Goal: Task Accomplishment & Management: Complete application form

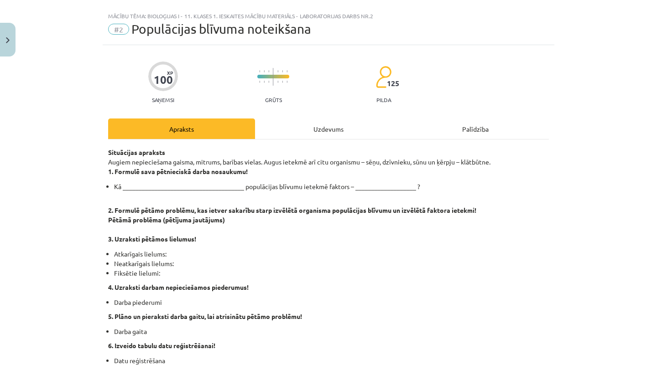
scroll to position [16, 0]
click at [332, 135] on div "Uzdevums" at bounding box center [328, 128] width 147 height 21
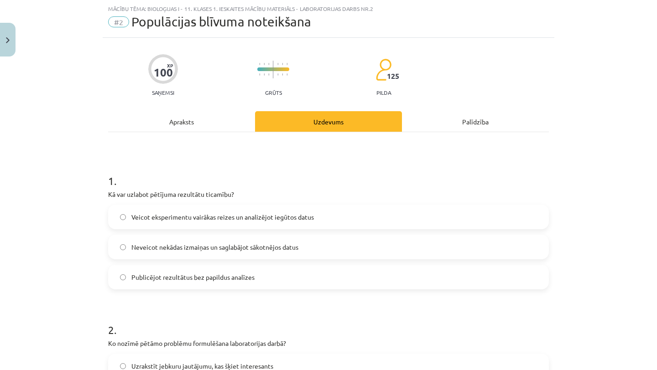
click at [195, 114] on div "Apraksts" at bounding box center [181, 121] width 147 height 21
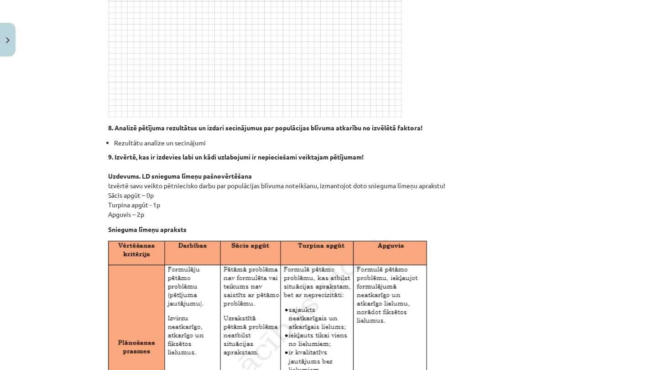
scroll to position [0, 0]
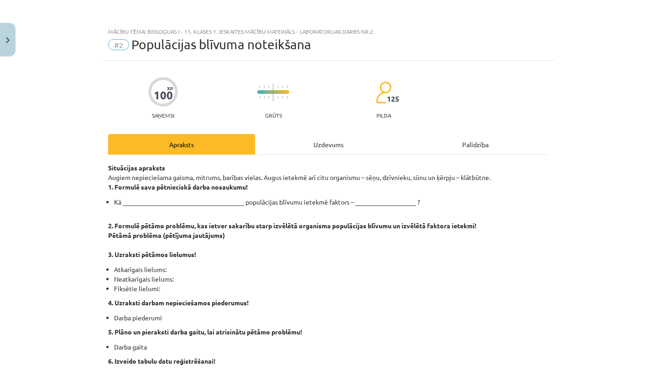
click at [342, 140] on div "Uzdevums" at bounding box center [328, 144] width 147 height 21
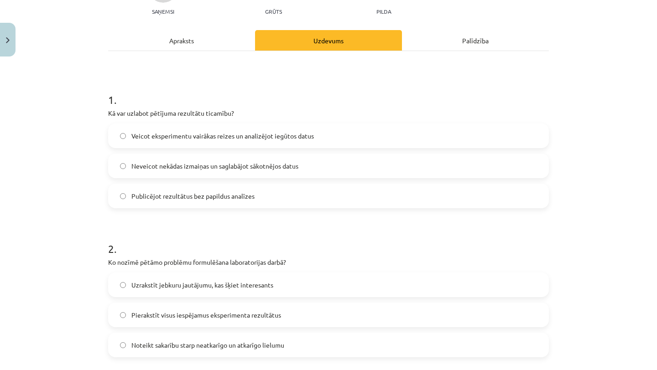
scroll to position [104, 0]
click at [340, 140] on label "Veicot eksperimentu vairākas reizes un analizējot iegūtos datus" at bounding box center [328, 135] width 439 height 23
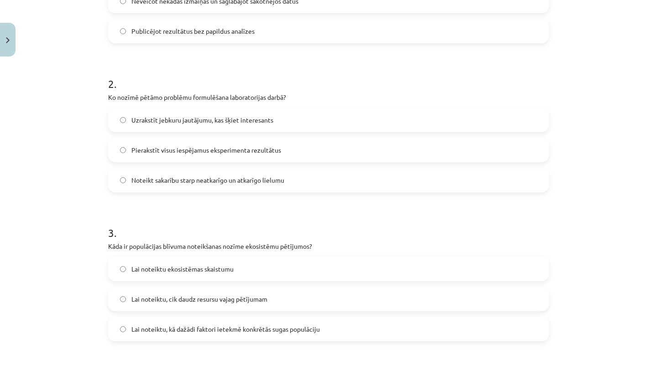
scroll to position [269, 0]
click at [330, 177] on label "Noteikt sakarību starp neatkarīgo un atkarīgo lielumu" at bounding box center [328, 179] width 439 height 23
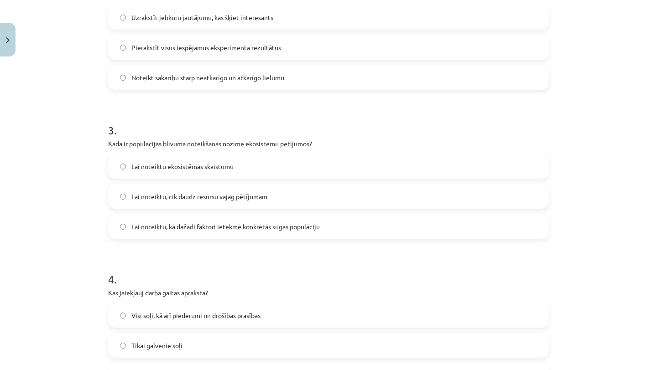
scroll to position [376, 0]
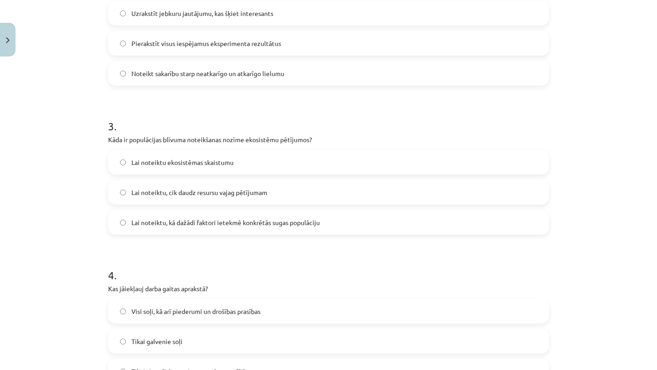
click at [335, 221] on label "Lai noteiktu, kā dažādi faktori ietekmē konkrētās sugas populāciju" at bounding box center [328, 222] width 439 height 23
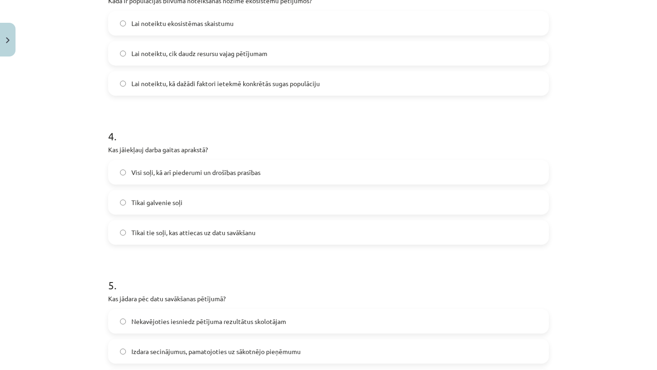
scroll to position [516, 0]
click at [324, 173] on label "Visi soļi, kā arī piederumi un drošības prasības" at bounding box center [328, 171] width 439 height 23
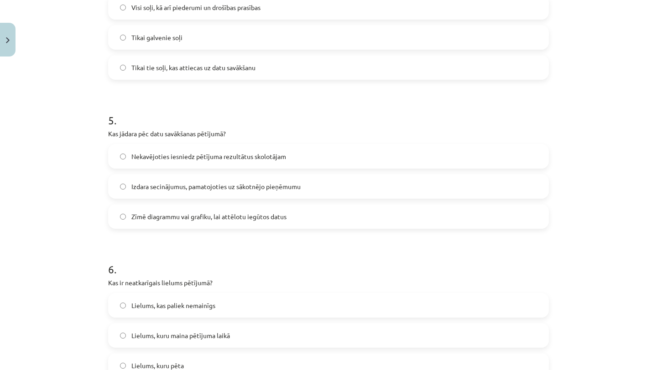
scroll to position [685, 0]
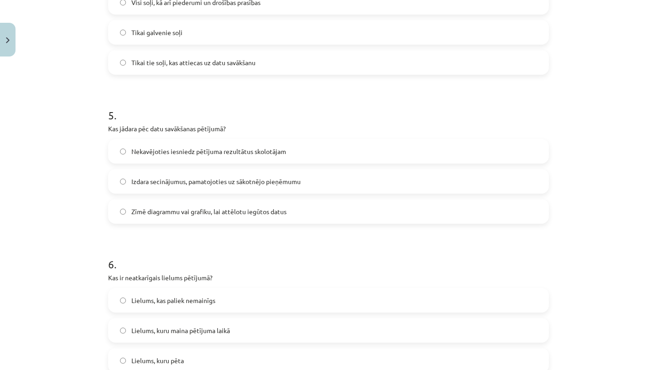
click at [324, 179] on label "Izdara secinājumus, pamatojoties uz sākotnējo pieņēmumu" at bounding box center [328, 181] width 439 height 23
click at [319, 213] on label "Zīmē diagrammu vai grafiku, lai attēlotu iegūtos datus" at bounding box center [328, 211] width 439 height 23
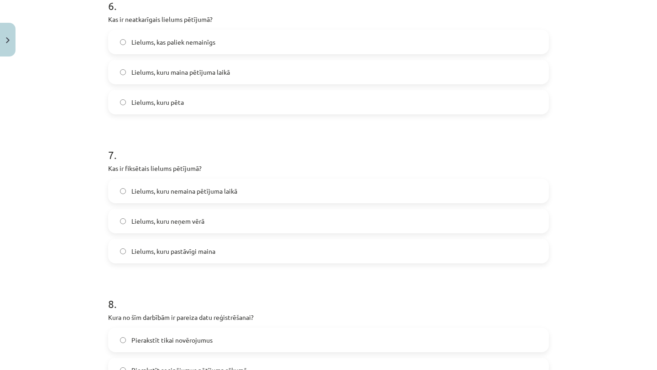
scroll to position [938, 0]
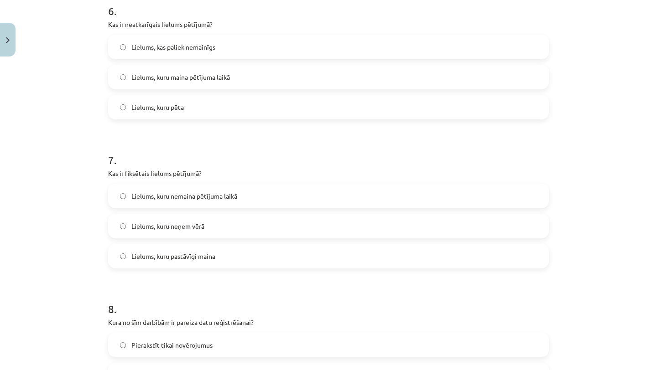
click at [296, 85] on label "Lielums, kuru maina pētījuma laikā" at bounding box center [328, 77] width 439 height 23
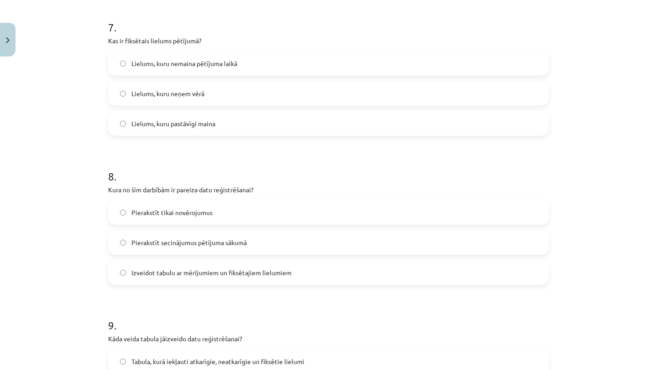
scroll to position [1072, 0]
click at [306, 62] on label "Lielums, kuru nemaina pētījuma laikā" at bounding box center [328, 63] width 439 height 23
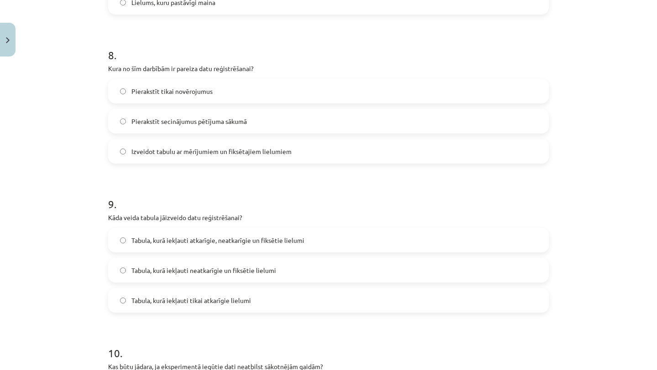
scroll to position [1194, 0]
click at [304, 154] on label "Izveidot tabulu ar mērījumiem un fiksētajiem lielumiem" at bounding box center [328, 150] width 439 height 23
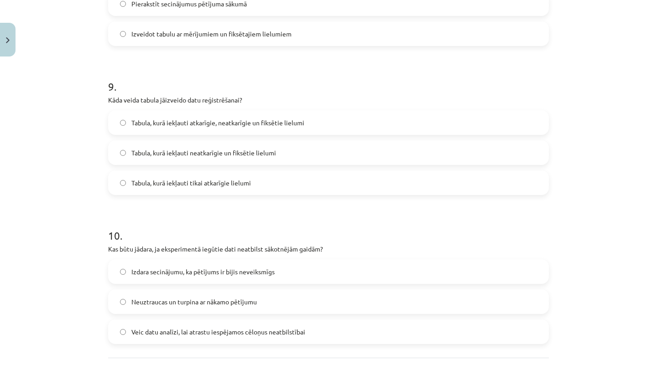
scroll to position [1324, 0]
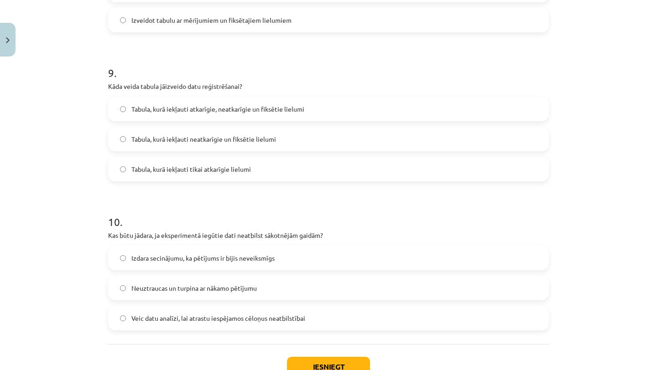
click at [287, 116] on label "Tabula, kurā iekļauti atkarīgie, neatkarīgie un fiksētie lielumi" at bounding box center [328, 109] width 439 height 23
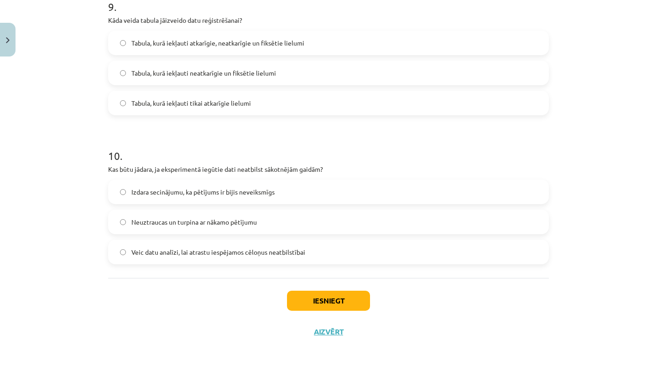
click at [282, 199] on label "Izdara secinājumu, ka pētījums ir bijis neveiksmīgs" at bounding box center [328, 192] width 439 height 23
click at [279, 256] on span "Veic datu analīzi, lai atrastu iespējamos cēloņus neatbilstībai" at bounding box center [218, 253] width 174 height 10
click at [337, 311] on button "Iesniegt" at bounding box center [328, 301] width 83 height 20
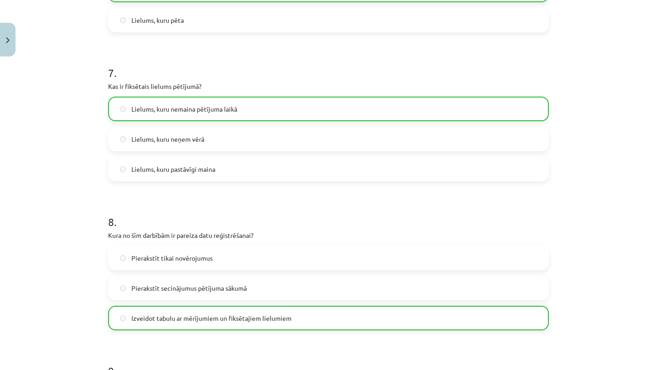
scroll to position [1418, 0]
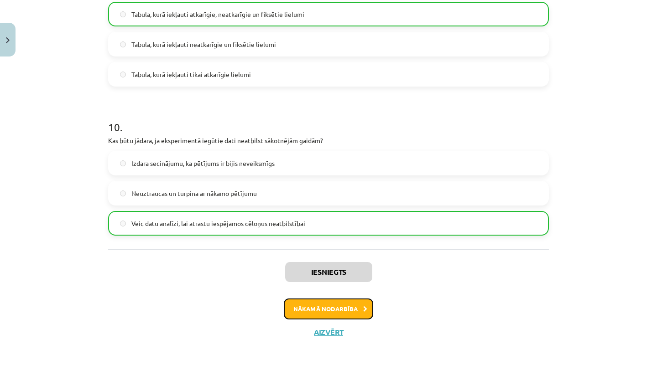
click at [337, 311] on button "Nākamā nodarbība" at bounding box center [328, 309] width 89 height 21
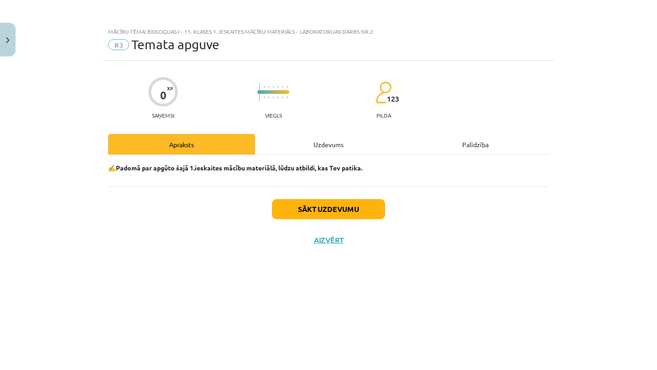
scroll to position [0, 0]
click at [347, 209] on button "Sākt uzdevumu" at bounding box center [328, 209] width 113 height 20
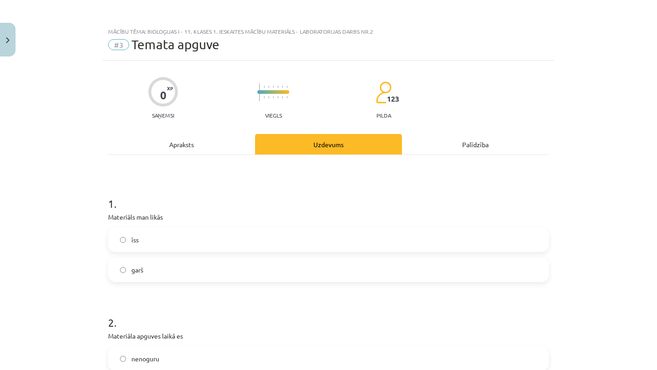
click at [319, 242] on label "īss" at bounding box center [328, 239] width 439 height 23
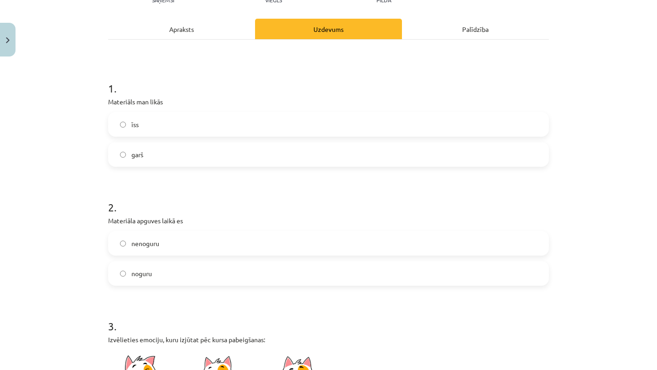
scroll to position [118, 0]
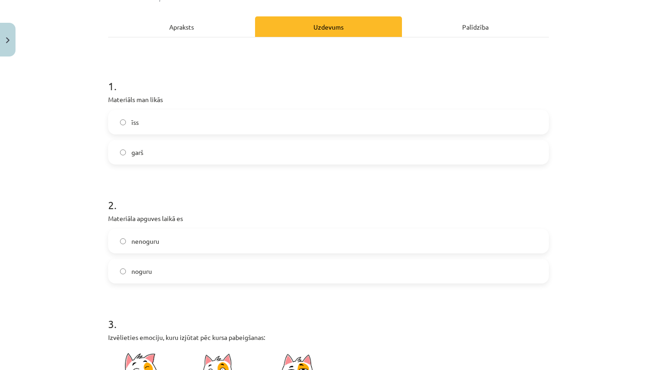
click at [292, 151] on label "garš" at bounding box center [328, 152] width 439 height 23
click at [265, 241] on label "nenoguru" at bounding box center [328, 241] width 439 height 23
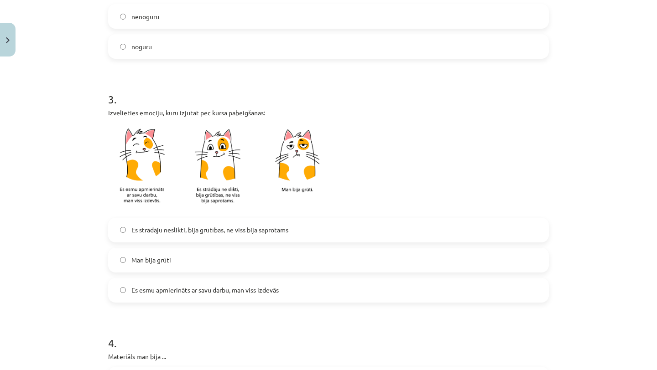
scroll to position [346, 0]
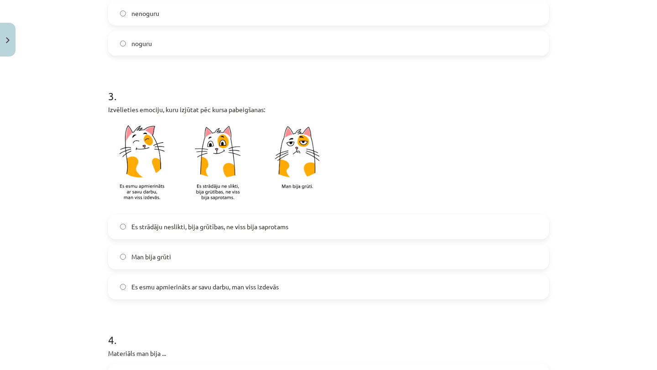
click at [269, 230] on span "Es strādāju neslikti, bija grūtības, ne viss bija saprotams" at bounding box center [209, 227] width 157 height 10
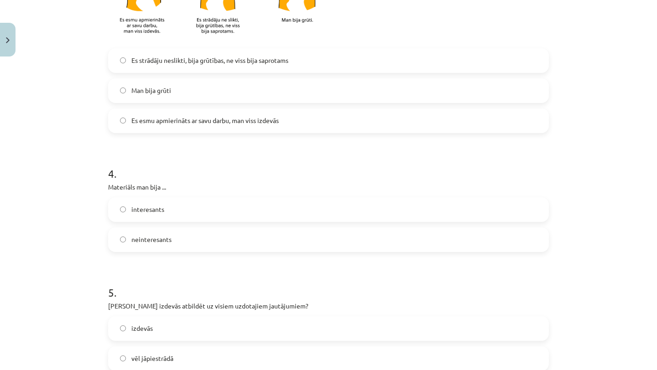
scroll to position [515, 0]
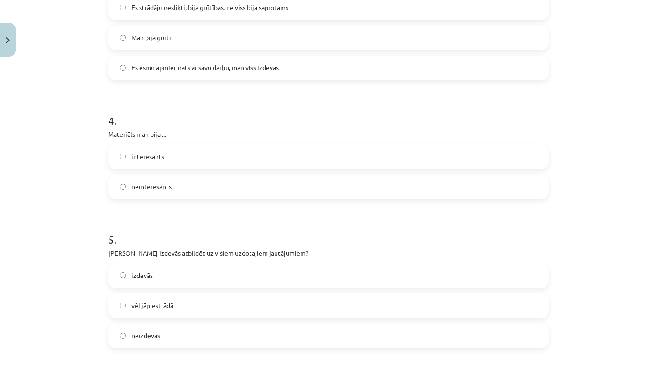
click at [266, 150] on label "interesants" at bounding box center [328, 156] width 439 height 23
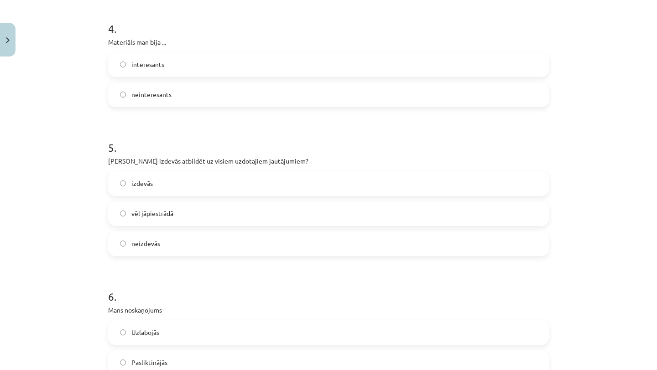
scroll to position [668, 0]
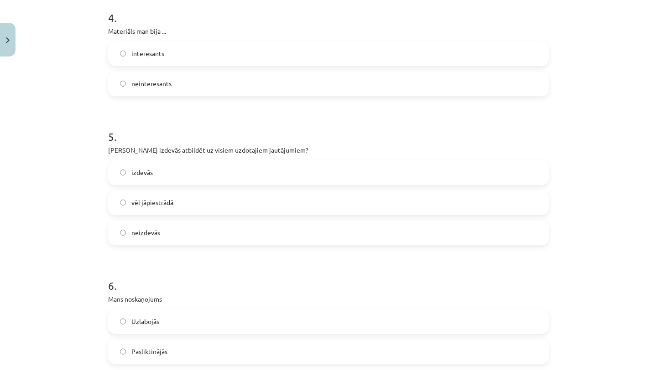
click at [227, 204] on label "vēl jāpiestrādā" at bounding box center [328, 203] width 439 height 23
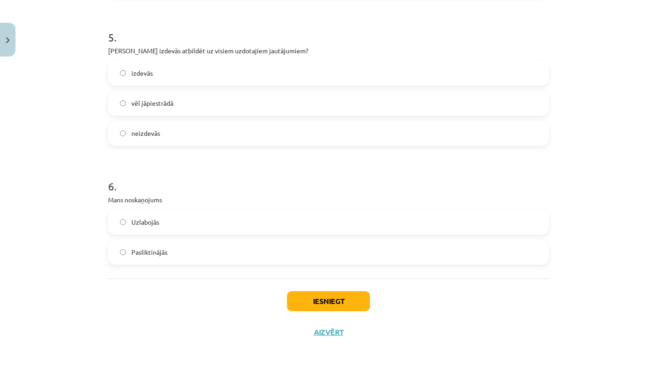
scroll to position [767, 0]
click at [211, 223] on label "Uzlabojās" at bounding box center [328, 223] width 439 height 23
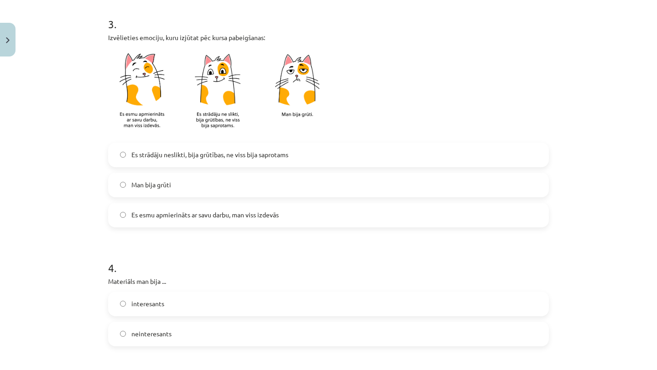
scroll to position [767, 0]
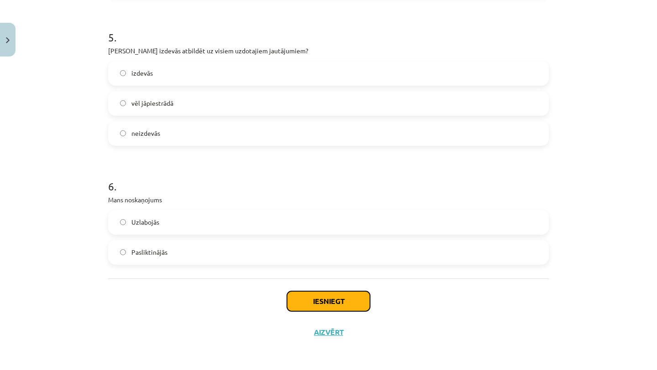
click at [357, 301] on button "Iesniegt" at bounding box center [328, 301] width 83 height 20
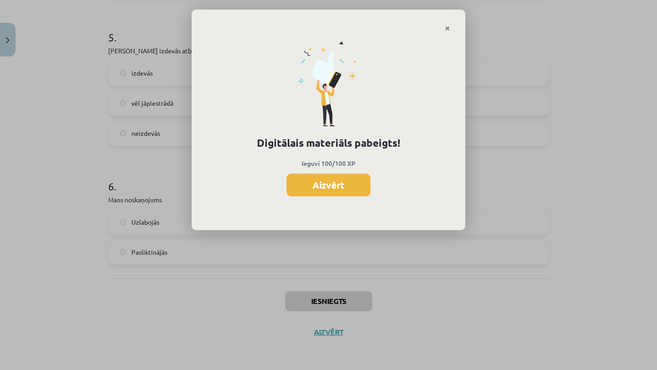
click at [330, 177] on button "Aizvērt" at bounding box center [328, 185] width 84 height 23
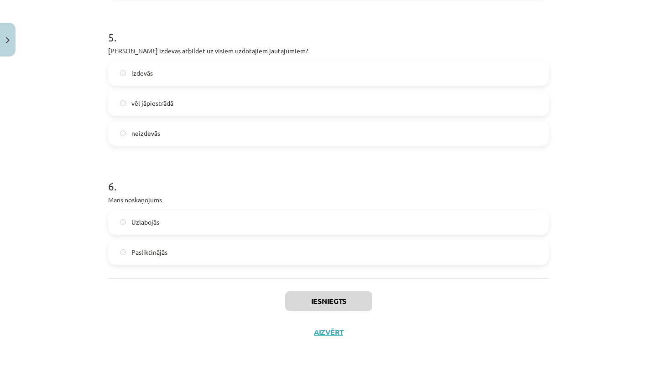
scroll to position [0, 0]
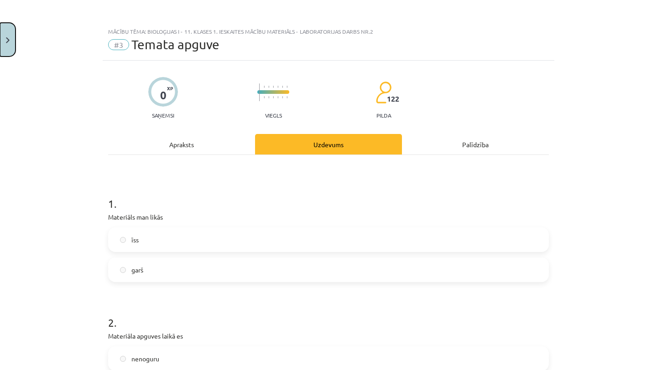
click at [10, 27] on button "Close" at bounding box center [8, 40] width 16 height 34
